Goal: Task Accomplishment & Management: Manage account settings

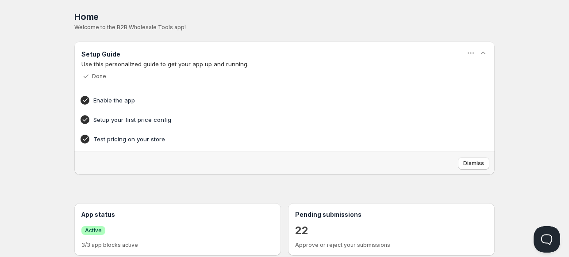
click at [11, 123] on div "Home Pricing Price lists Checkout Forms Submissions Settings Features Plans Hom…" at bounding box center [284, 252] width 569 height 505
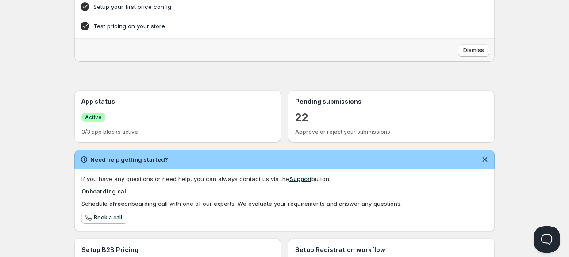
scroll to position [120, 0]
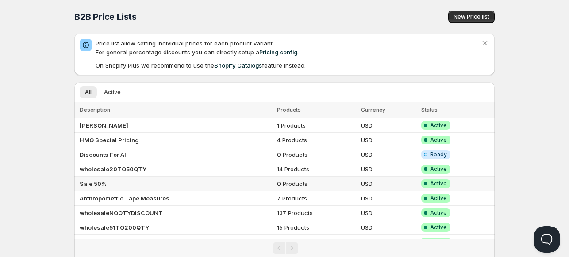
scroll to position [31, 0]
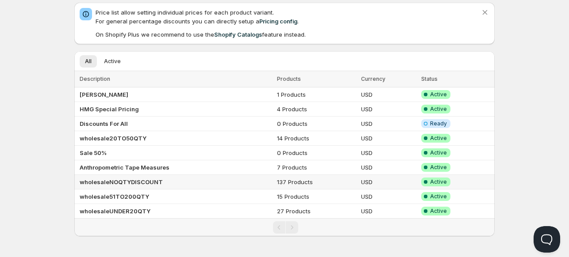
click at [113, 181] on b "wholesaleNOQTYDISCOUNT" at bounding box center [121, 182] width 83 height 7
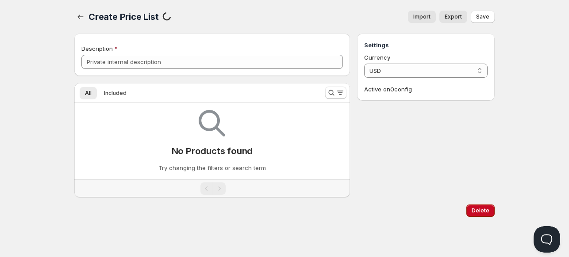
type input "wholesaleNOQTYDISCOUNT"
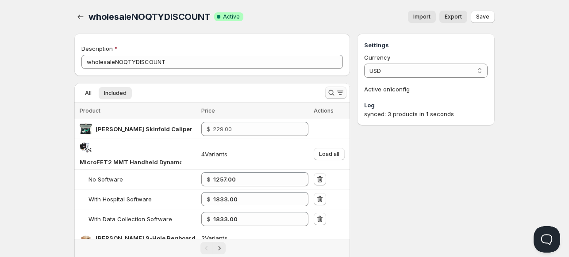
click at [330, 92] on icon "Search and filter results" at bounding box center [331, 92] width 9 height 9
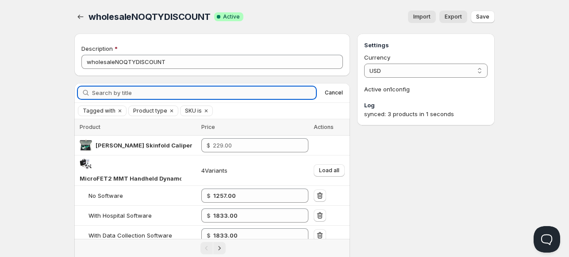
click at [291, 92] on input "Search by title" at bounding box center [204, 93] width 224 height 12
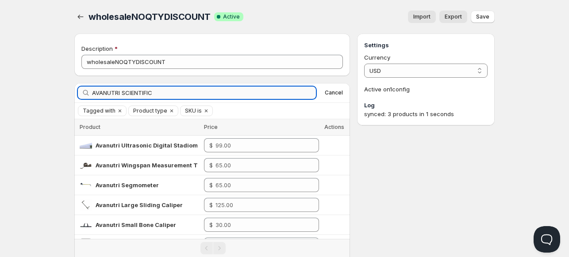
type input "AVANUTRI SCIENTIFIC"
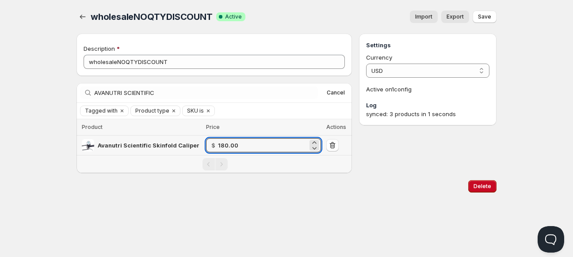
drag, startPoint x: 246, startPoint y: 146, endPoint x: 164, endPoint y: 138, distance: 81.8
click at [164, 138] on tr "Avanutri Scientific Skinfold Caliper $ 180.00" at bounding box center [213, 146] width 275 height 20
type input "156.00"
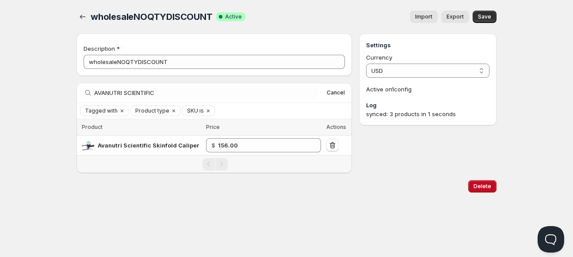
click at [172, 233] on div "Home Pricing Price lists Checkout Forms Submissions Settings Features Plans who…" at bounding box center [286, 128] width 573 height 257
click at [195, 203] on div "Home Pricing Price lists Checkout Forms Submissions Settings Features Plans who…" at bounding box center [286, 128] width 573 height 257
click at [82, 19] on icon "button" at bounding box center [82, 16] width 9 height 9
